Goal: Task Accomplishment & Management: Use online tool/utility

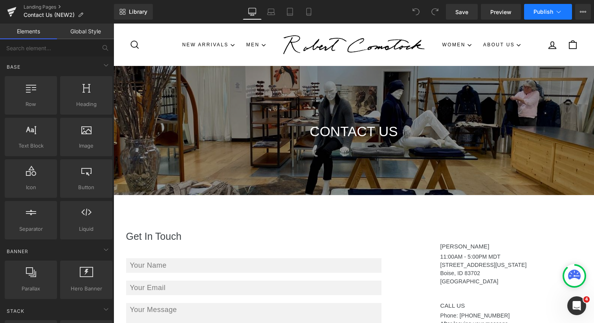
click at [560, 9] on icon at bounding box center [558, 12] width 8 height 8
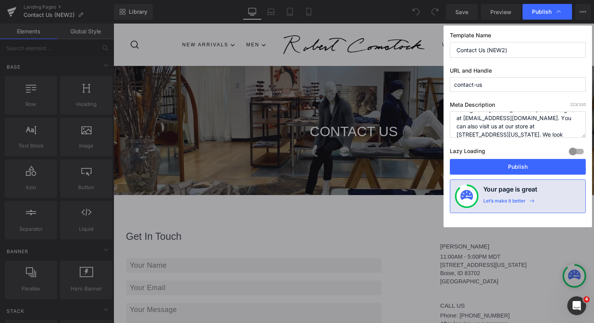
scroll to position [33, 0]
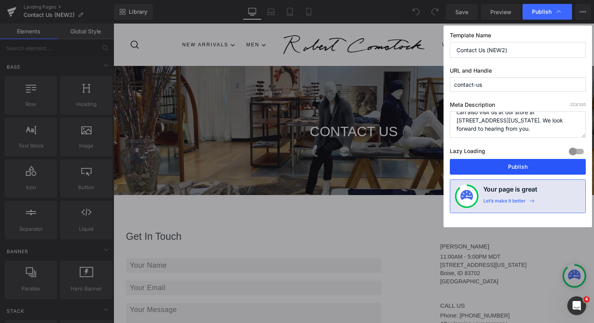
click at [517, 164] on button "Publish" at bounding box center [518, 167] width 136 height 16
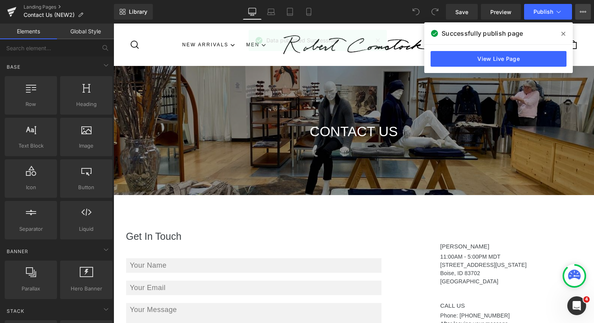
click at [582, 15] on icon at bounding box center [583, 12] width 6 height 6
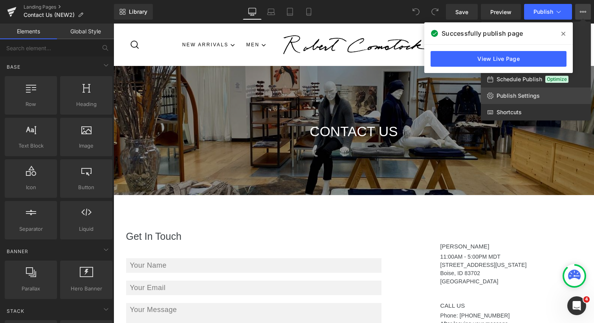
click at [515, 94] on span "Publish Settings" at bounding box center [517, 95] width 43 height 7
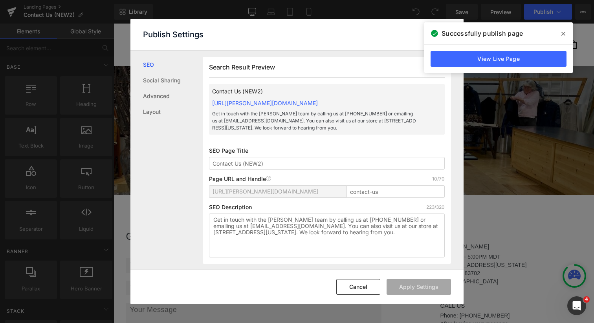
scroll to position [0, 0]
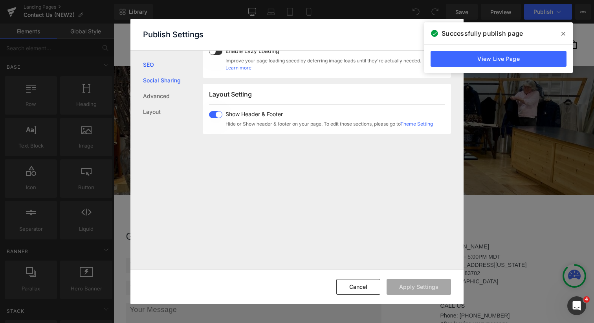
click at [0, 0] on link "Social Sharing" at bounding box center [0, 0] width 0 height 0
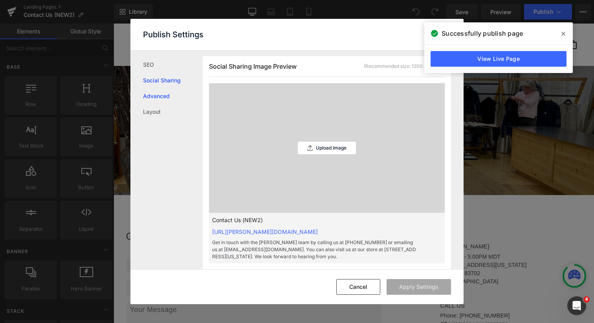
scroll to position [214, 0]
click at [159, 95] on link "Advanced" at bounding box center [173, 96] width 60 height 16
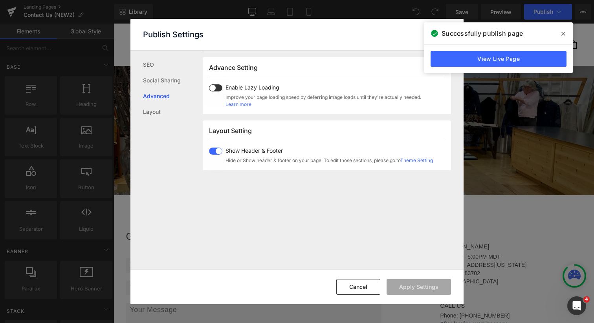
scroll to position [433, 0]
click at [158, 110] on link "Layout" at bounding box center [173, 112] width 60 height 16
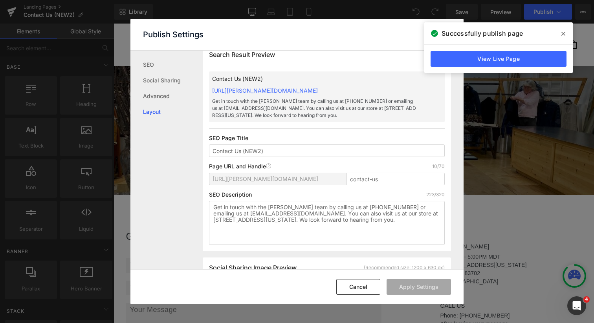
scroll to position [0, 0]
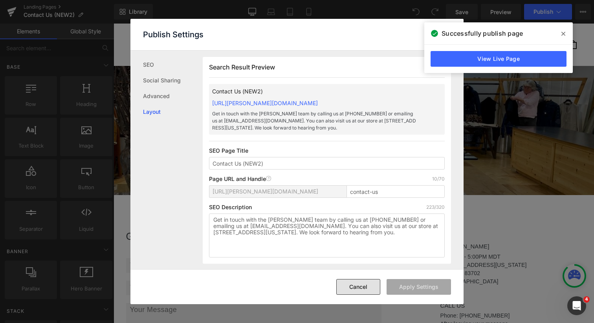
click at [10, 50] on button "Cancel" at bounding box center [7, 48] width 4 height 4
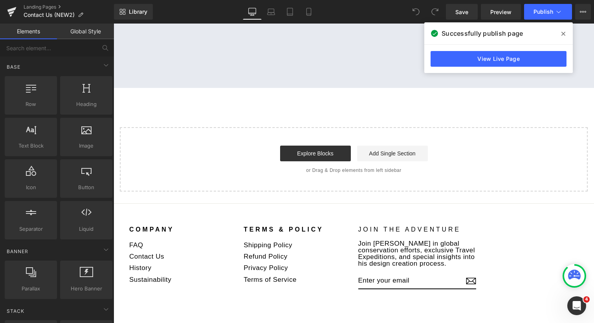
scroll to position [512, 0]
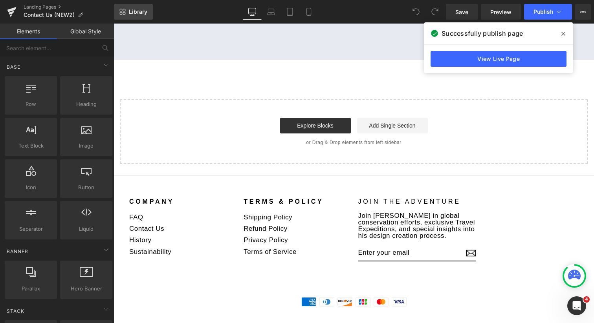
click at [139, 9] on span "Library" at bounding box center [138, 11] width 18 height 7
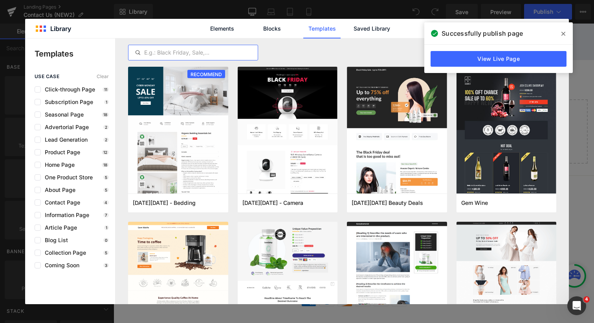
click at [0, 0] on input "text" at bounding box center [0, 0] width 0 height 0
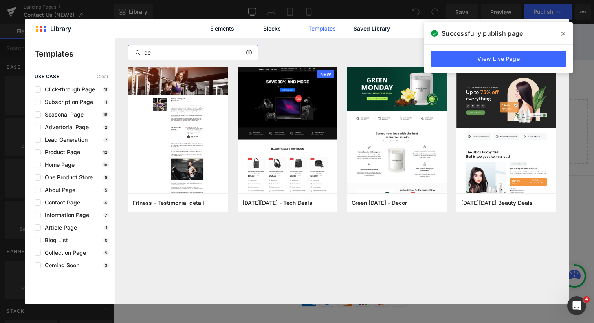
type input "d"
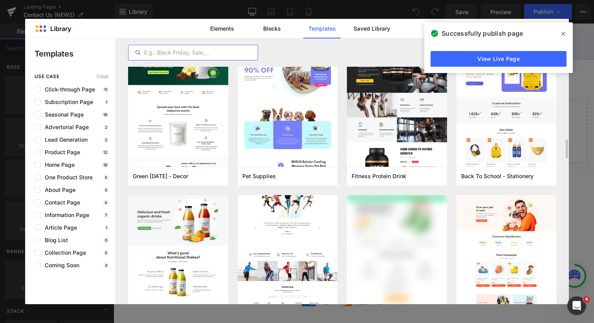
scroll to position [1421, 0]
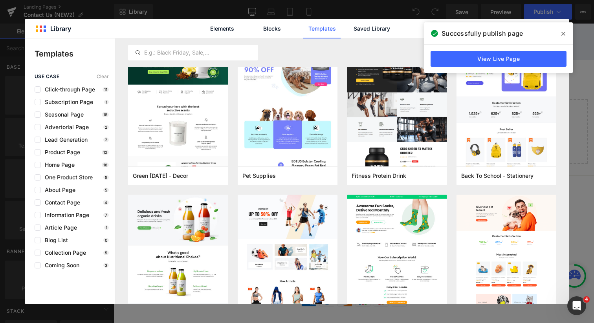
click at [562, 34] on icon at bounding box center [563, 34] width 4 height 4
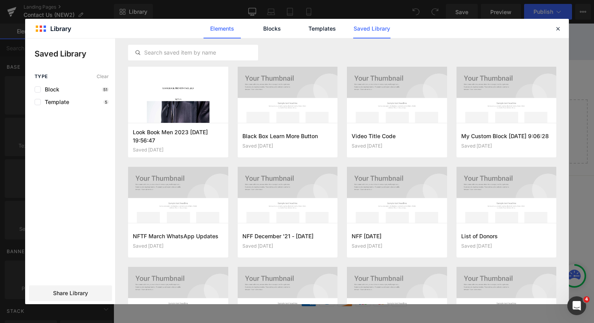
click at [0, 0] on link "Elements" at bounding box center [0, 0] width 0 height 0
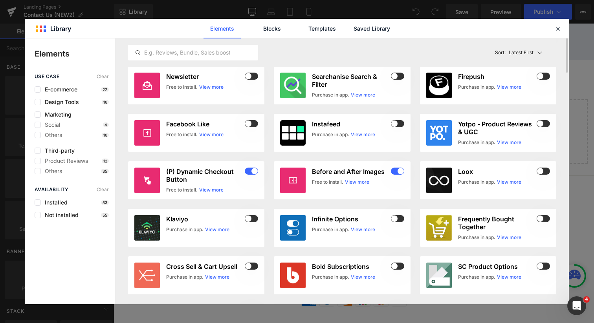
scroll to position [0, 0]
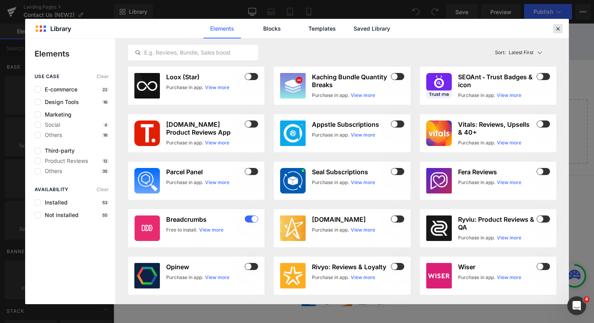
click at [555, 29] on icon at bounding box center [557, 28] width 7 height 7
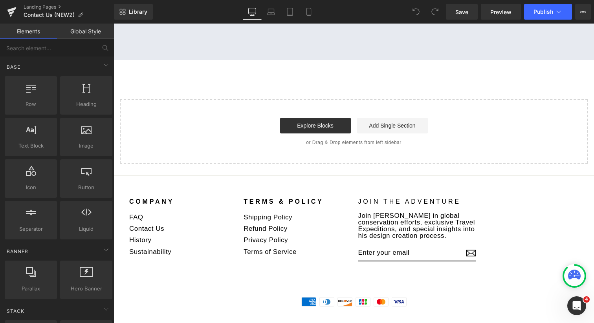
click at [74, 34] on link "Global Style" at bounding box center [85, 32] width 57 height 16
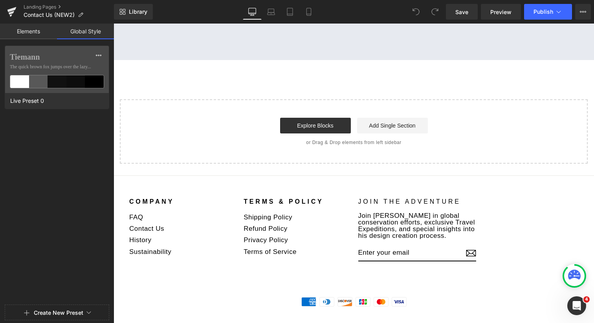
click at [31, 32] on link "Elements" at bounding box center [28, 32] width 57 height 16
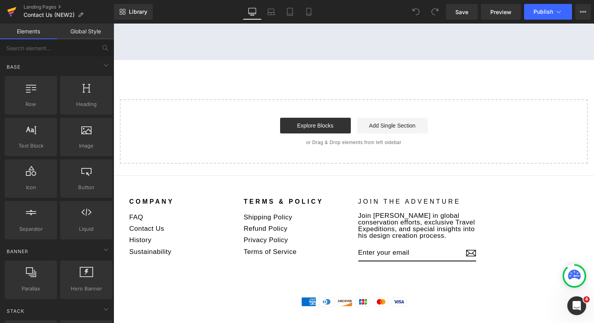
click at [14, 13] on icon at bounding box center [11, 12] width 9 height 20
